Goal: Information Seeking & Learning: Learn about a topic

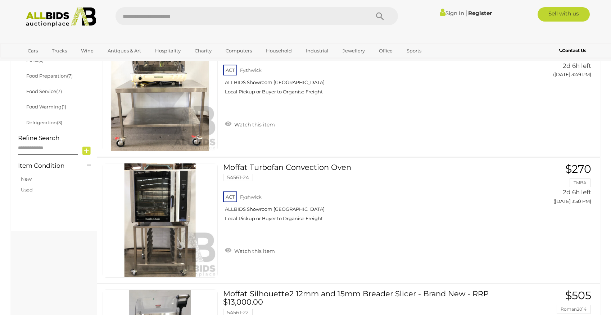
scroll to position [326, 0]
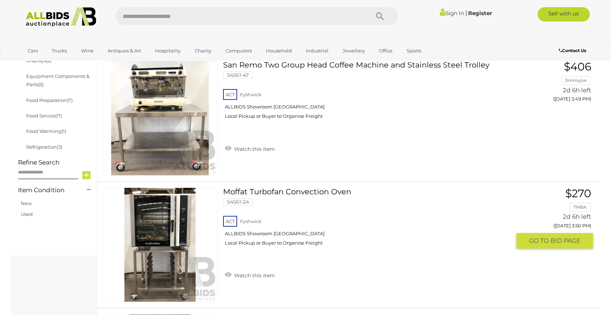
click at [165, 217] on link at bounding box center [160, 245] width 115 height 115
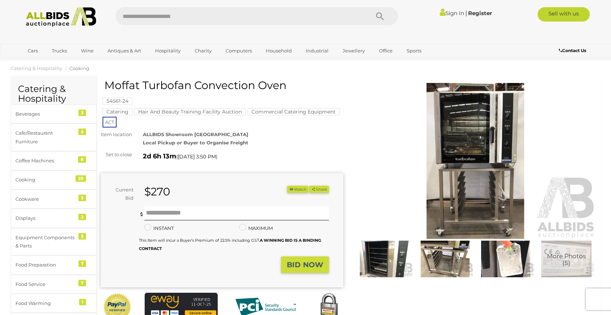
scroll to position [4, 0]
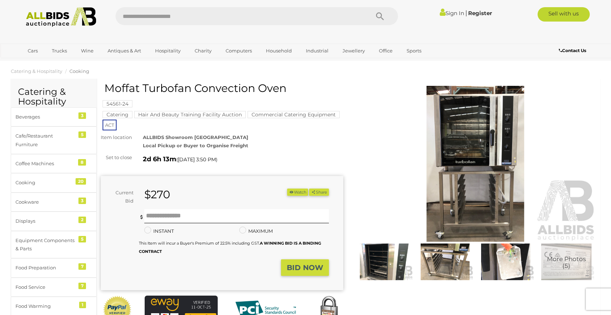
click at [492, 145] on img at bounding box center [475, 164] width 242 height 156
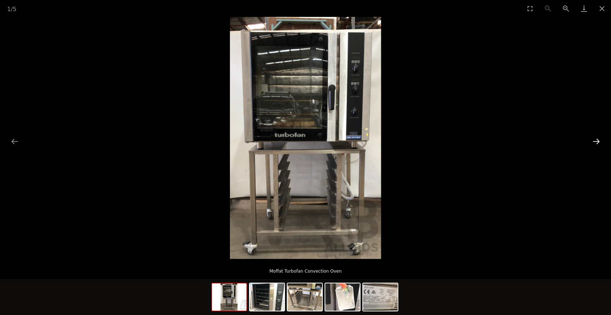
click at [596, 140] on button "Next slide" at bounding box center [595, 142] width 15 height 14
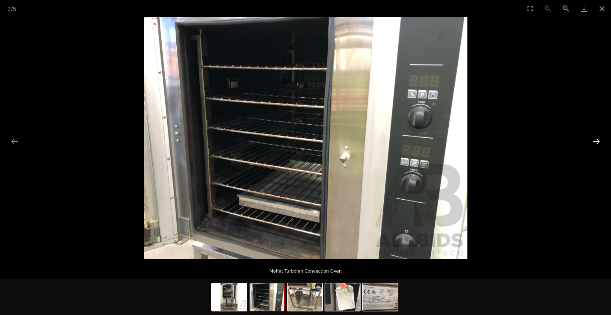
click at [595, 136] on button "Next slide" at bounding box center [595, 142] width 15 height 14
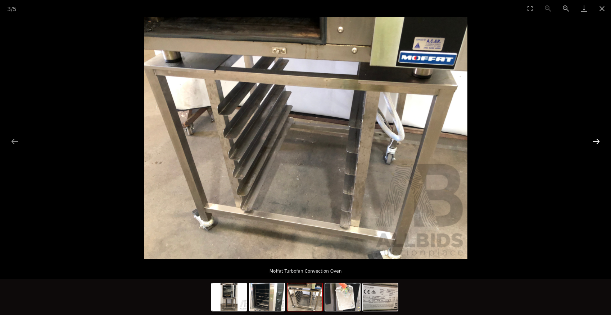
click at [595, 135] on button "Next slide" at bounding box center [595, 142] width 15 height 14
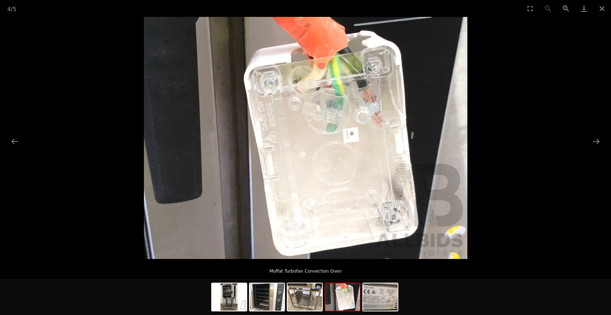
click at [594, 133] on picture at bounding box center [305, 138] width 611 height 242
